Goal: Information Seeking & Learning: Learn about a topic

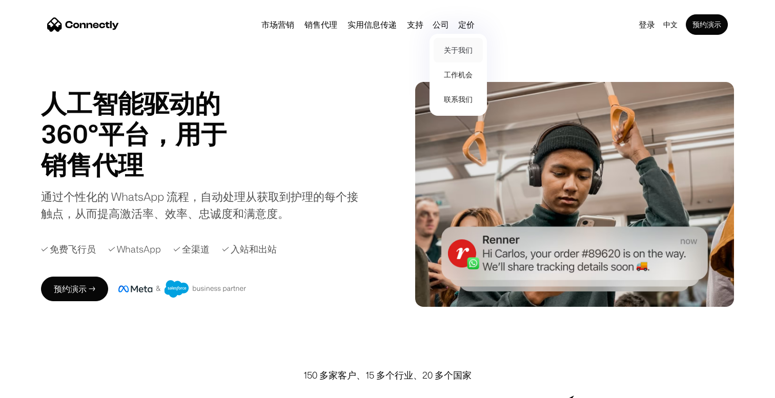
click at [462, 43] on link "关于我们" at bounding box center [458, 50] width 49 height 25
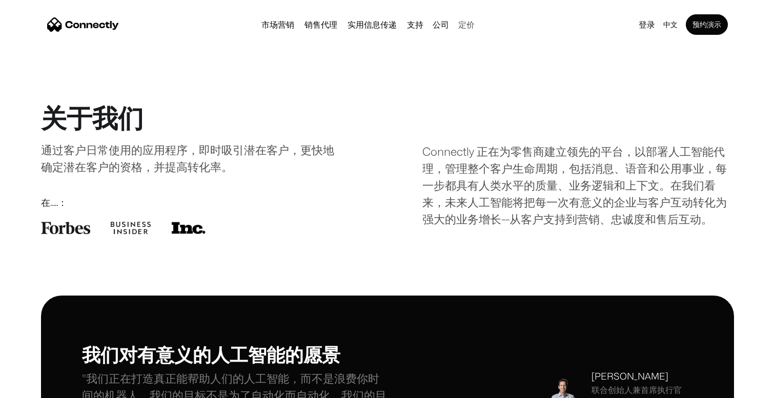
click at [472, 22] on link "定价" at bounding box center [466, 25] width 25 height 8
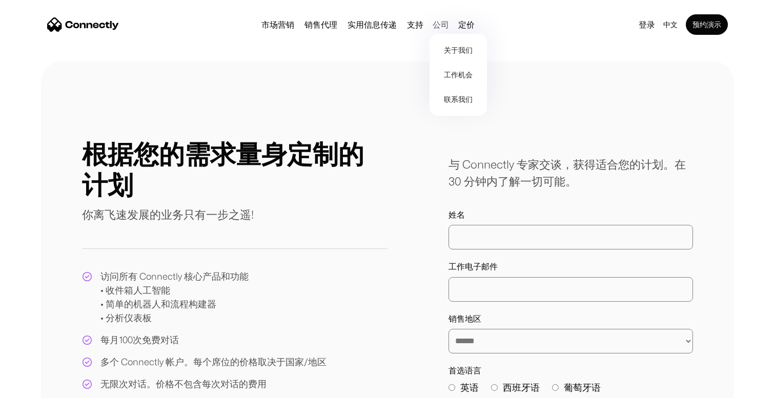
click at [441, 24] on div "公司" at bounding box center [441, 24] width 16 height 14
click at [443, 25] on div "公司" at bounding box center [441, 24] width 16 height 14
click at [443, 48] on link "关于我们" at bounding box center [458, 50] width 49 height 25
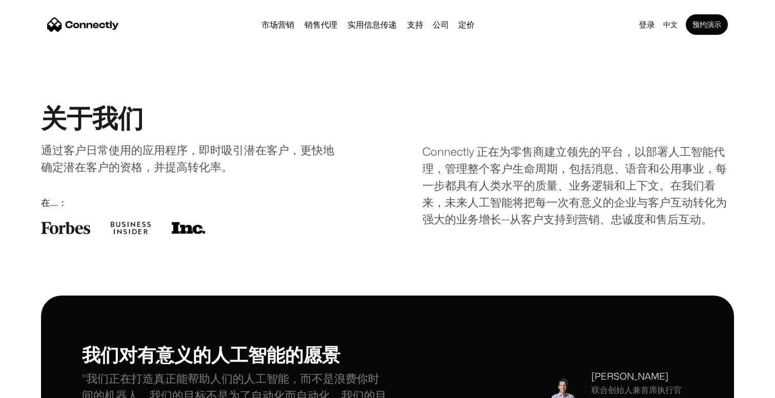
click at [533, 170] on div "Connectly 正在为零售商建立领先的平台，以部署人工智能代理，管理整个客户生命周期，包括消息、语音和公用事业，每一步都具有人类水平的质量、业务逻辑和上下…" at bounding box center [578, 168] width 312 height 118
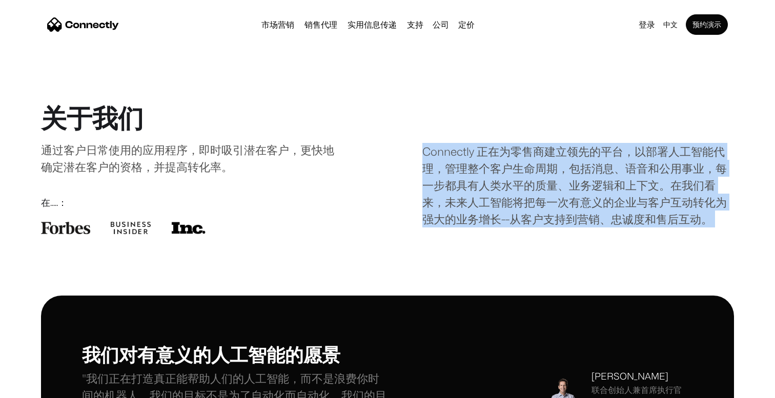
click at [143, 168] on div "通过客户日常使用的应用程序，即时吸引潜在客户，更快地确定潜在客户的资格，并提高转化率。" at bounding box center [189, 158] width 296 height 34
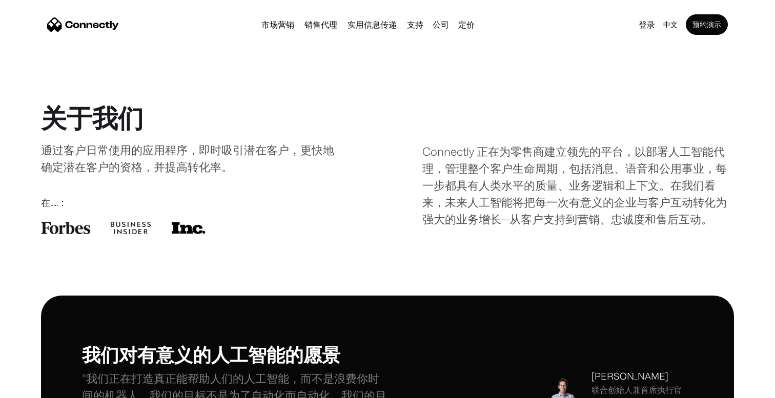
click at [143, 168] on div "通过客户日常使用的应用程序，即时吸引潜在客户，更快地确定潜在客户的资格，并提高转化率。" at bounding box center [189, 158] width 296 height 34
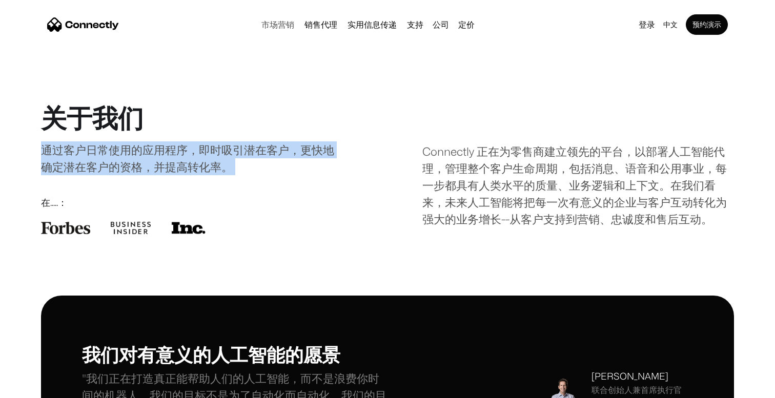
click at [273, 25] on link "市场营销" at bounding box center [277, 25] width 41 height 8
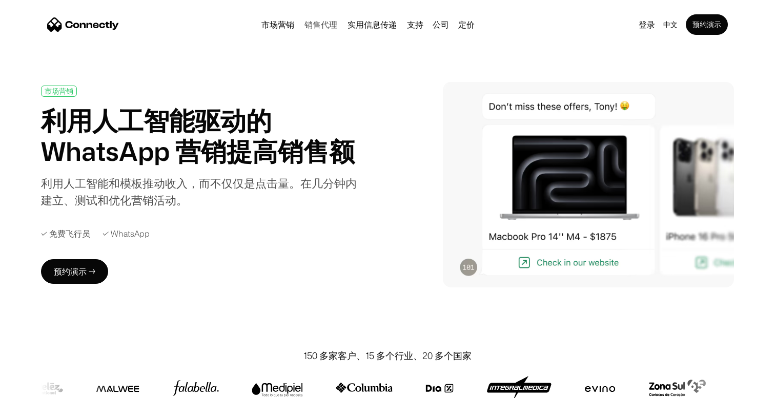
click at [326, 26] on link "销售代理" at bounding box center [320, 25] width 41 height 8
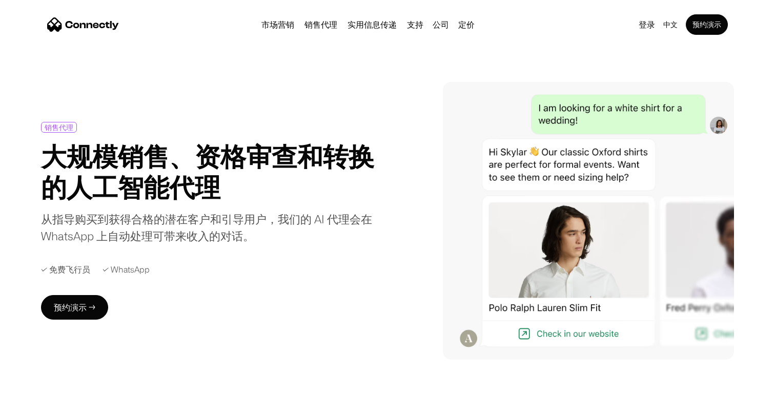
click at [280, 164] on h1 "大规模销售、资格审查和转换的人工智能代理" at bounding box center [209, 172] width 336 height 62
click at [373, 22] on link "实用信息传递" at bounding box center [371, 25] width 57 height 8
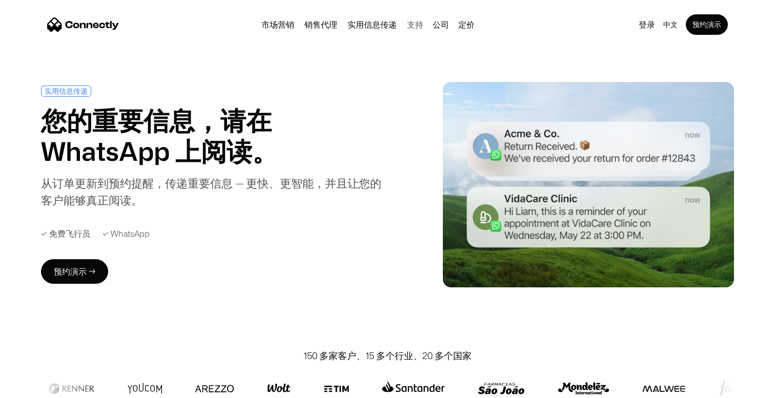
click at [412, 26] on link "支持" at bounding box center [415, 25] width 25 height 8
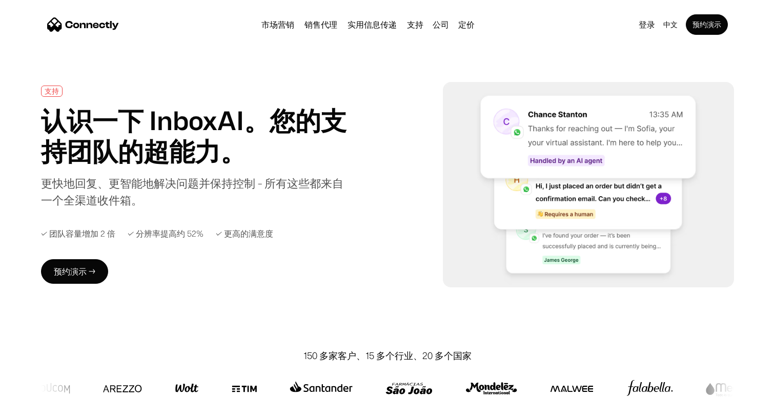
click at [315, 186] on div "更快地回复、更智能地解决问题并保持控制 - 所有这些都来自一个全渠道收件箱。" at bounding box center [197, 192] width 312 height 34
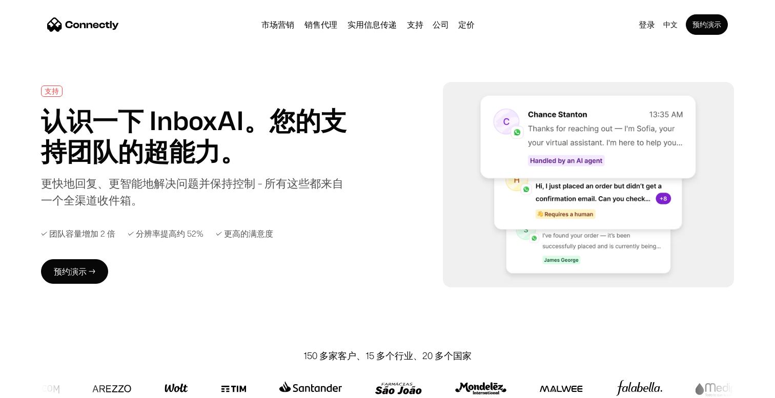
click at [315, 186] on div "更快地回复、更智能地解决问题并保持控制 - 所有这些都来自一个全渠道收件箱。" at bounding box center [197, 192] width 312 height 34
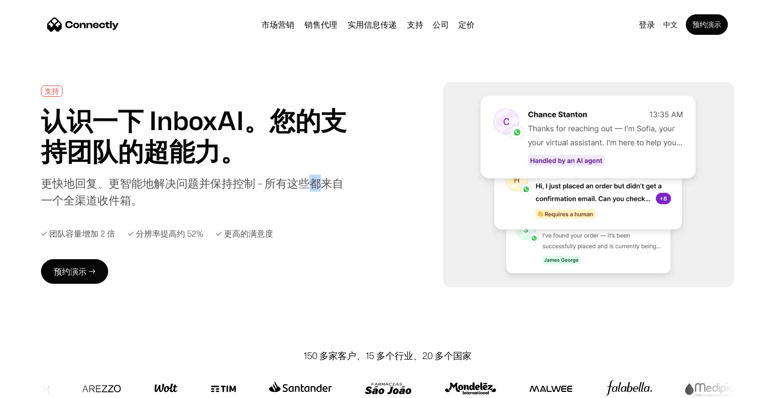
click at [315, 186] on div "更快地回复、更智能地解决问题并保持控制 - 所有这些都来自一个全渠道收件箱。" at bounding box center [197, 192] width 312 height 34
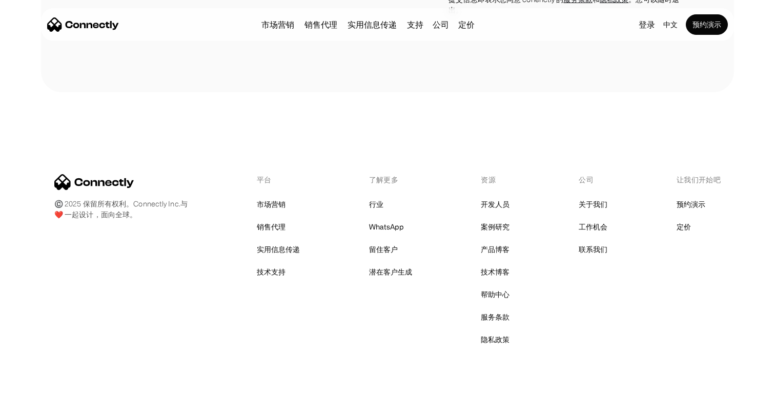
scroll to position [3941, 0]
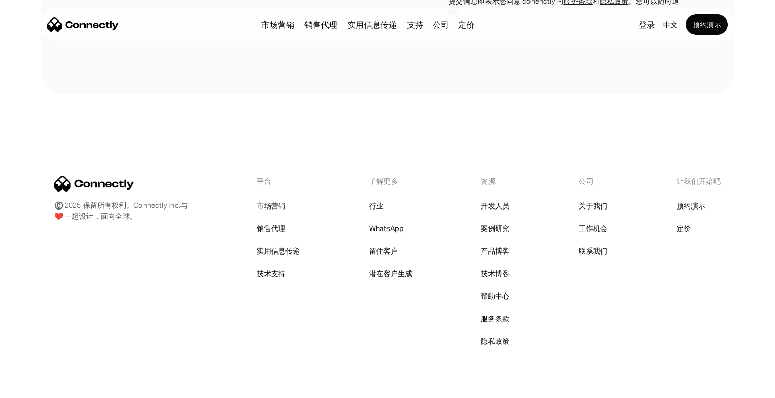
click at [275, 199] on link "市场营销" at bounding box center [271, 206] width 29 height 14
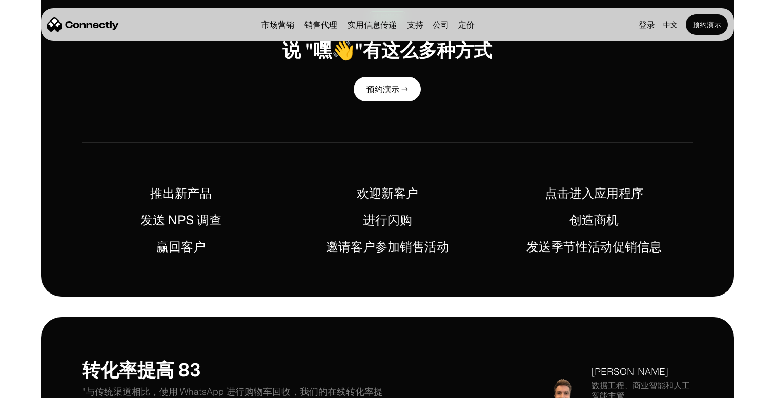
scroll to position [488, 0]
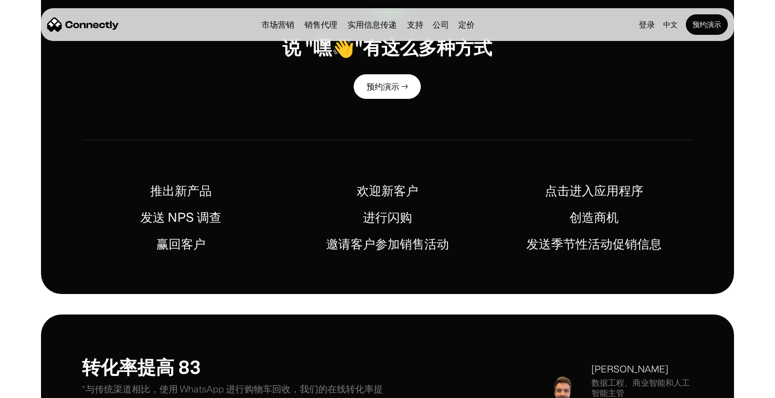
click at [390, 192] on h1 "欢迎新客户" at bounding box center [388, 190] width 62 height 18
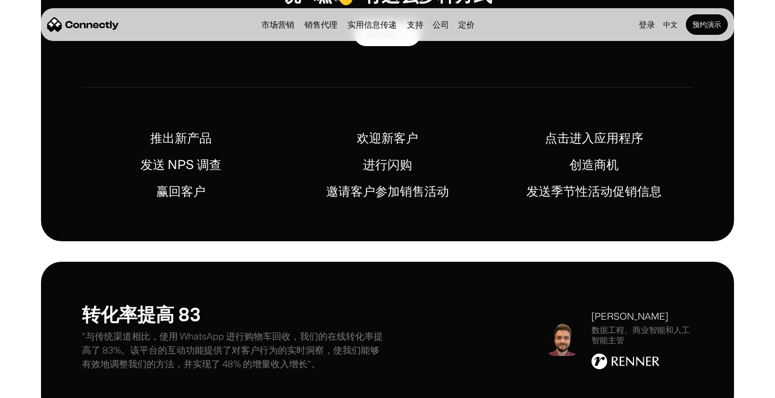
scroll to position [0, 0]
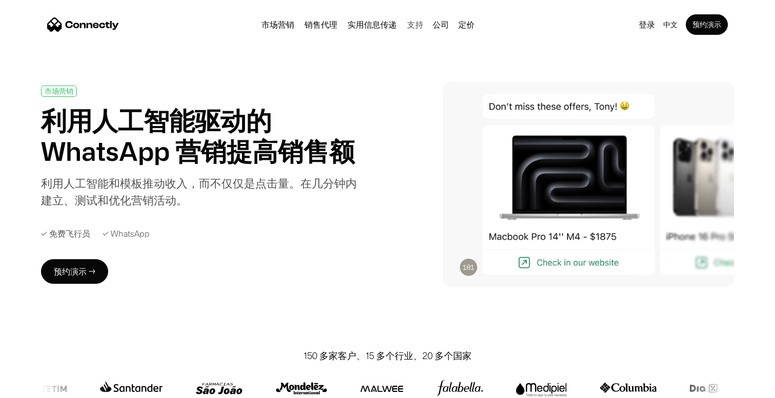
click at [419, 24] on link "支持" at bounding box center [415, 25] width 25 height 8
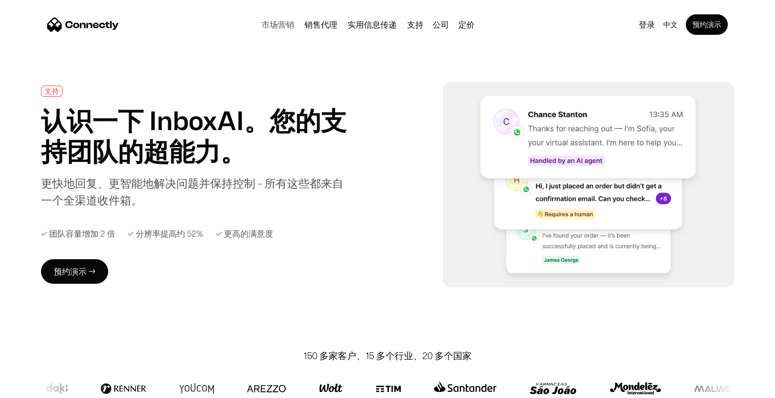
click at [278, 26] on link "市场营销" at bounding box center [277, 25] width 41 height 8
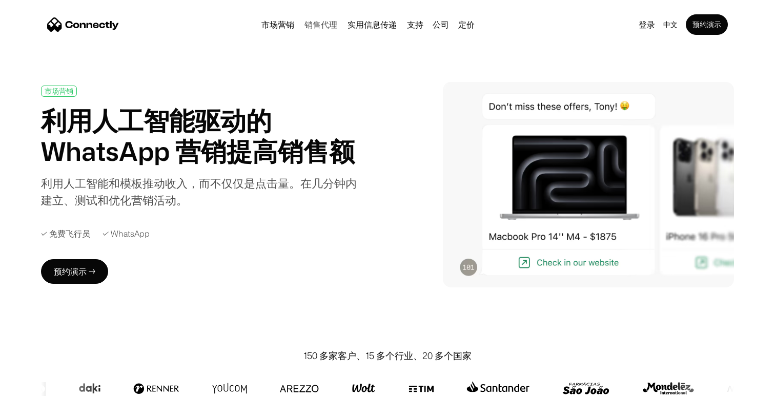
click at [323, 27] on link "销售代理" at bounding box center [320, 25] width 41 height 8
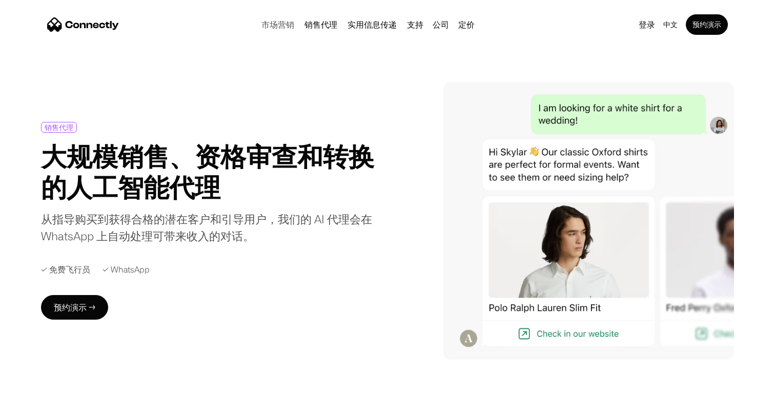
click at [275, 25] on link "市场营销" at bounding box center [277, 25] width 41 height 8
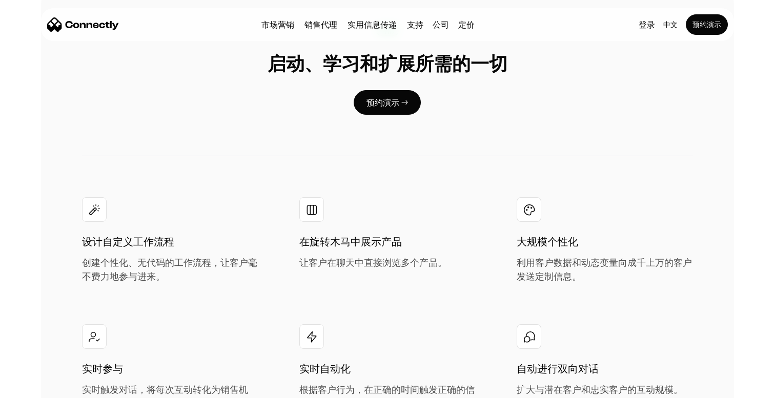
scroll to position [1625, 0]
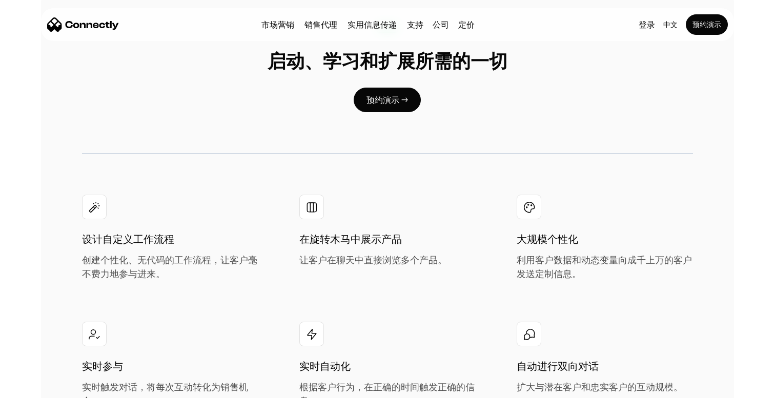
click at [312, 207] on img at bounding box center [312, 207] width 13 height 13
click at [321, 241] on h1 "在旋转木马中展示产品" at bounding box center [350, 239] width 103 height 15
click at [341, 264] on div "让客户在聊天中直接浏览多个产品。" at bounding box center [373, 260] width 148 height 14
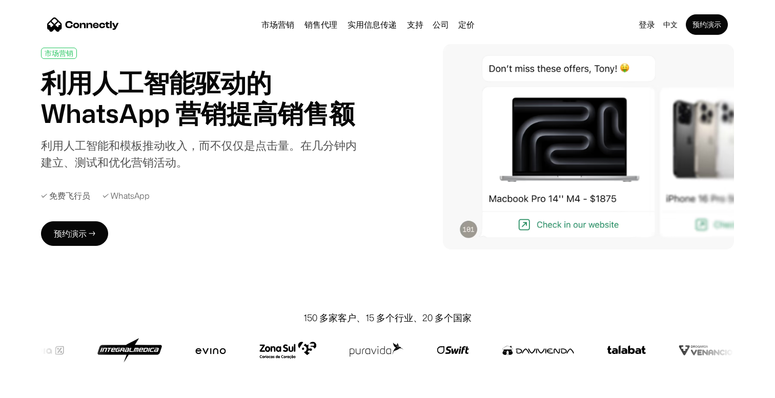
scroll to position [0, 0]
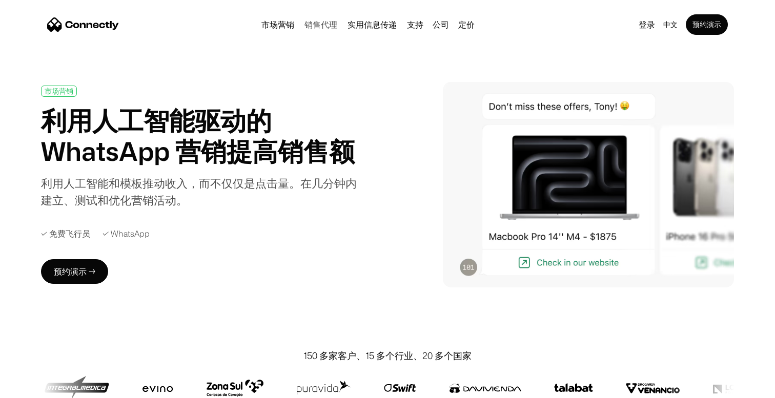
click at [323, 26] on link "销售代理" at bounding box center [320, 25] width 41 height 8
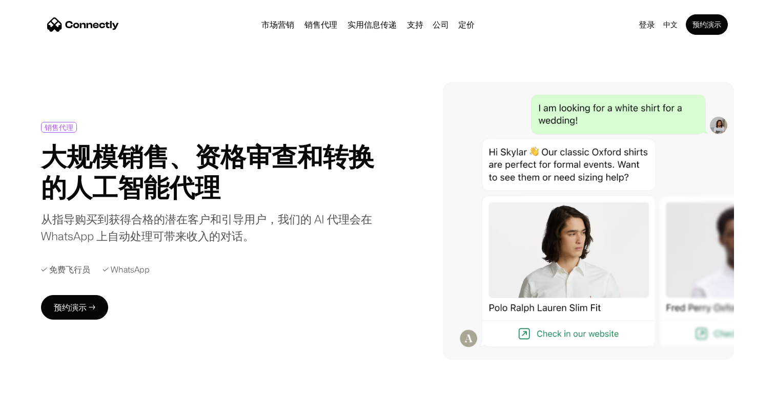
click at [372, 30] on div "市场营销 销售代理 实用信息传递 支持 公司 关于我们 工作机会 联系我们 定价" at bounding box center [367, 24] width 221 height 14
click at [373, 23] on link "实用信息传递" at bounding box center [371, 25] width 57 height 8
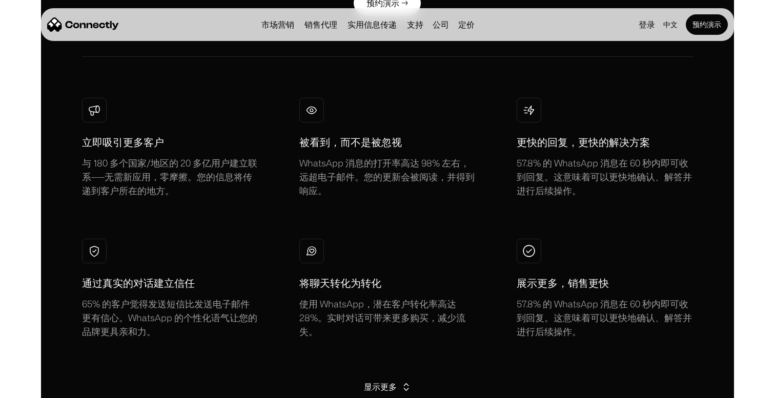
scroll to position [434, 0]
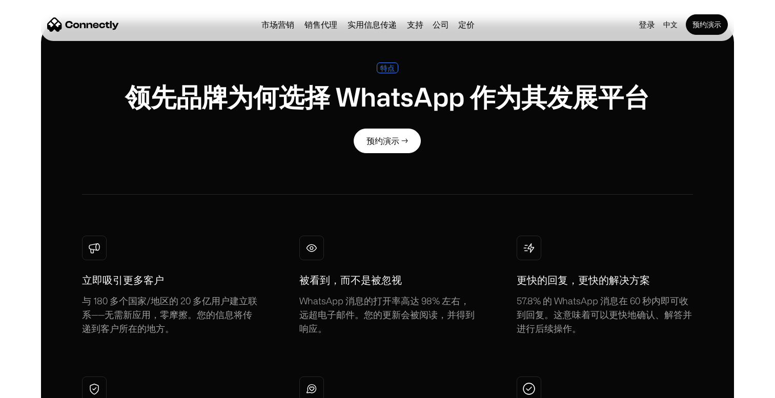
click at [378, 26] on link "实用信息传递" at bounding box center [371, 25] width 57 height 8
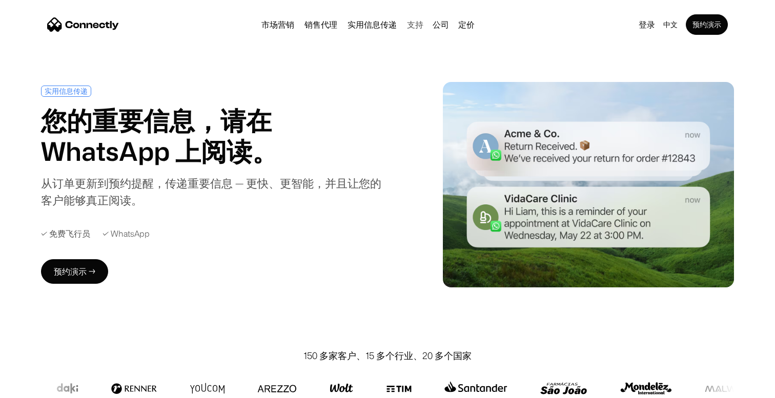
click at [420, 26] on link "支持" at bounding box center [415, 25] width 25 height 8
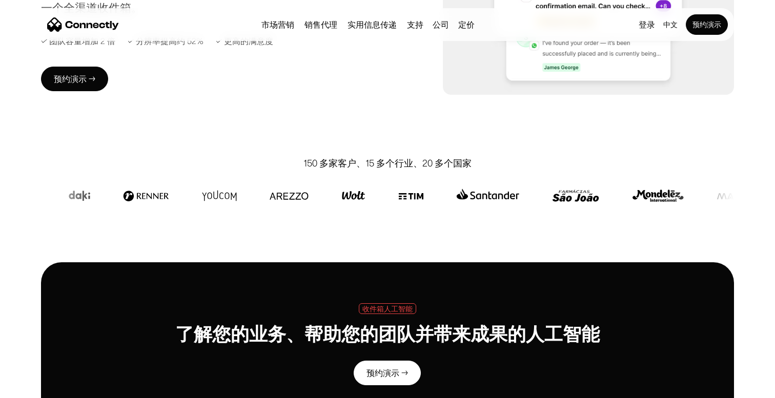
scroll to position [417, 0]
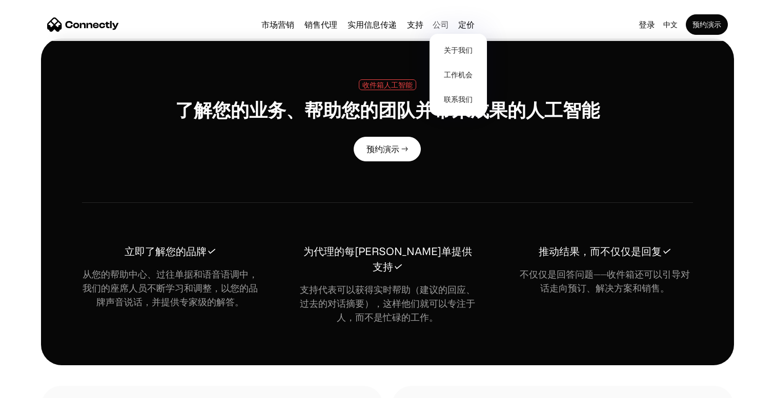
click at [450, 23] on div "公司" at bounding box center [441, 24] width 23 height 14
click at [462, 49] on link "关于我们" at bounding box center [458, 50] width 49 height 25
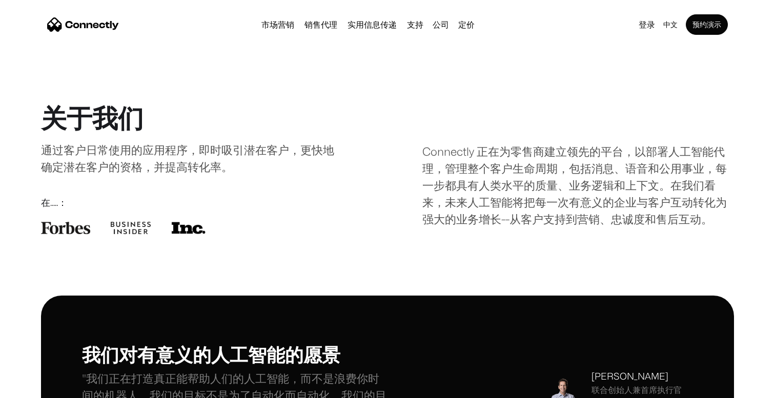
click at [504, 175] on div "Connectly 正在为零售商建立领先的平台，以部署人工智能代理，管理整个客户生命周期，包括消息、语音和公用事业，每一步都具有人类水平的质量、业务逻辑和上下…" at bounding box center [578, 168] width 312 height 118
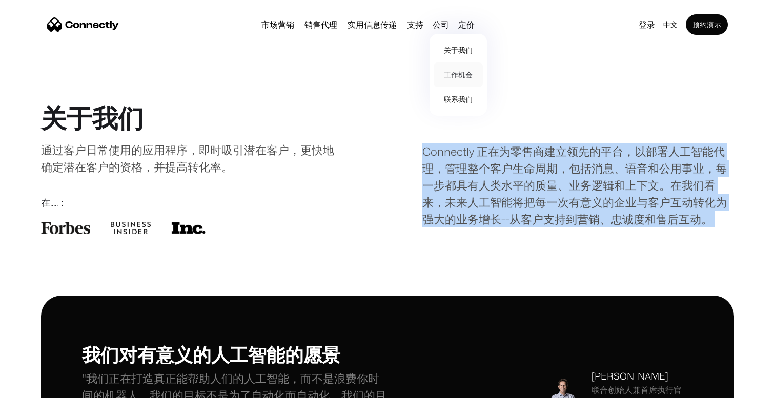
click at [460, 72] on link "工作机会" at bounding box center [458, 75] width 49 height 25
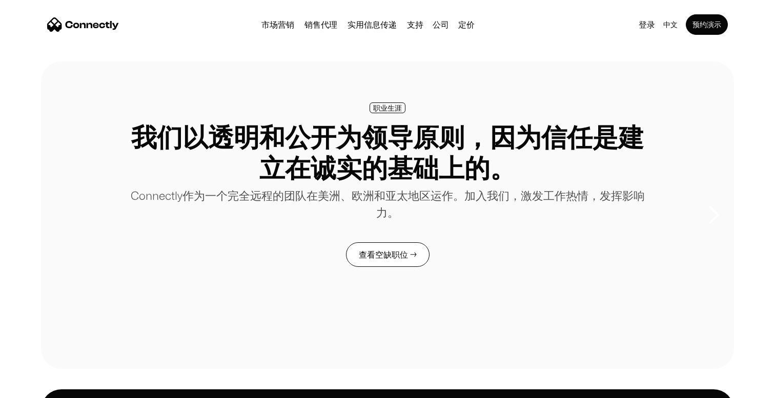
click at [387, 264] on link "查看空缺职位 →" at bounding box center [388, 254] width 84 height 25
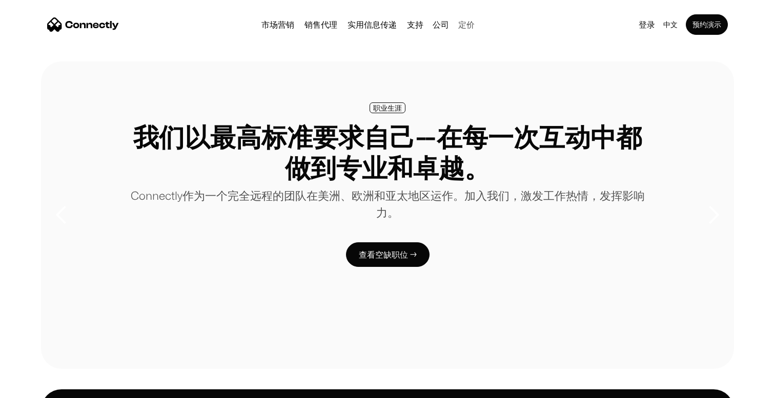
click at [468, 27] on link "定价" at bounding box center [466, 25] width 25 height 8
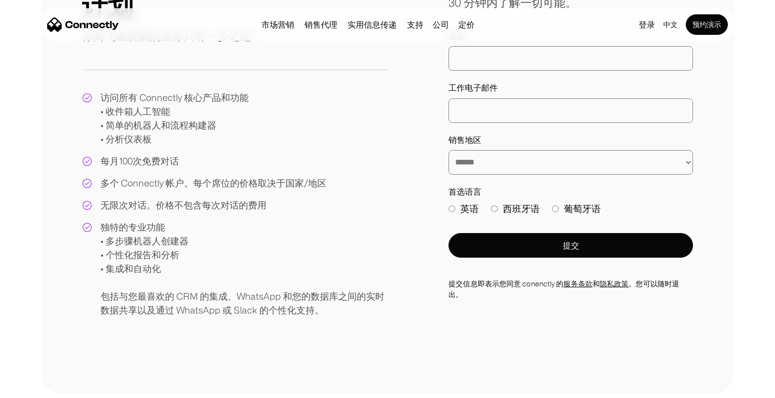
scroll to position [98, 0]
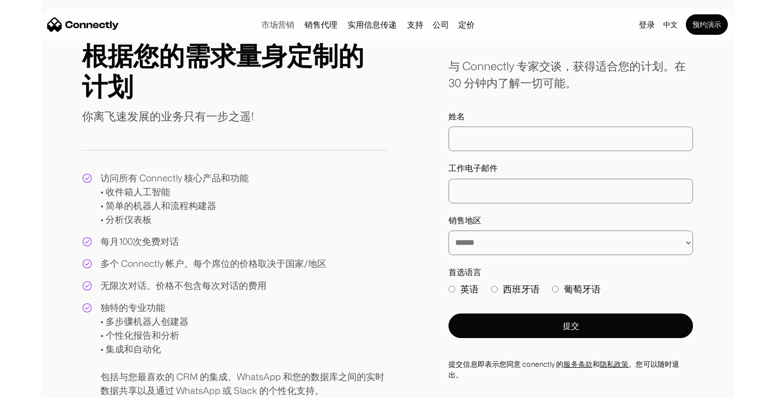
click at [268, 21] on link "市场营销" at bounding box center [277, 25] width 41 height 8
